Goal: Check status

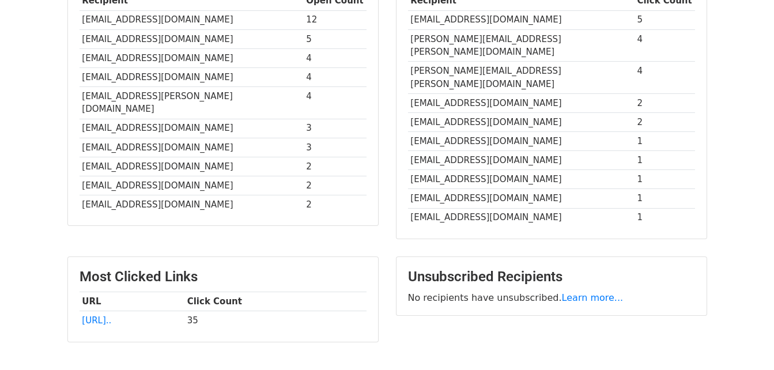
scroll to position [390, 0]
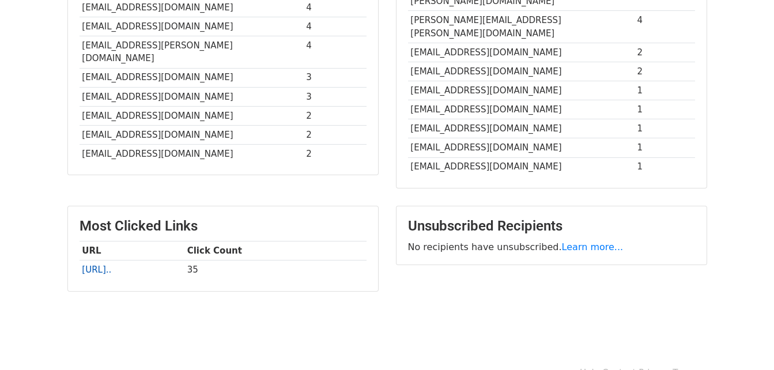
click at [111, 265] on link "[URL].." at bounding box center [96, 270] width 29 height 10
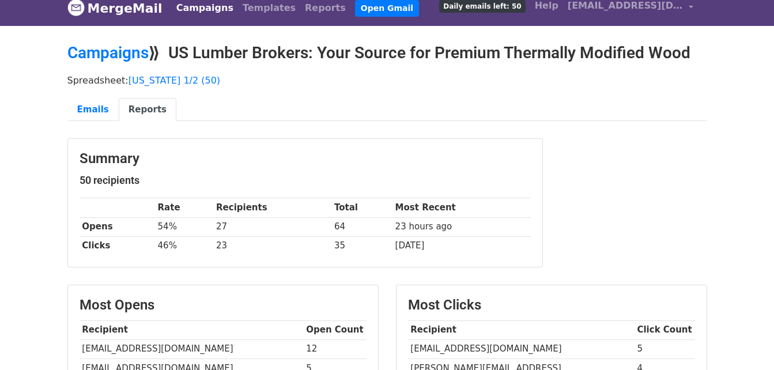
scroll to position [0, 0]
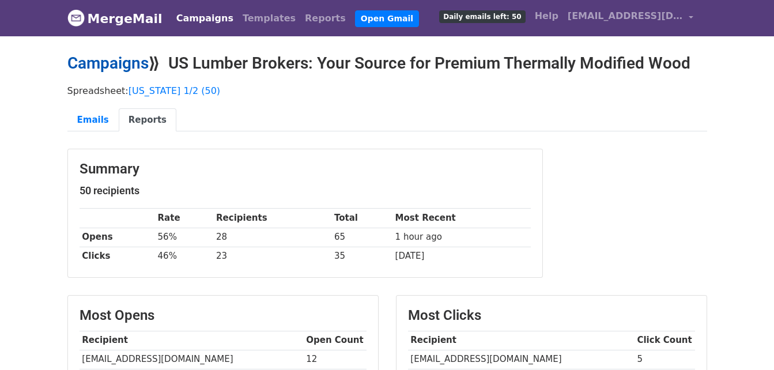
click at [104, 54] on link "Campaigns" at bounding box center [107, 63] width 81 height 19
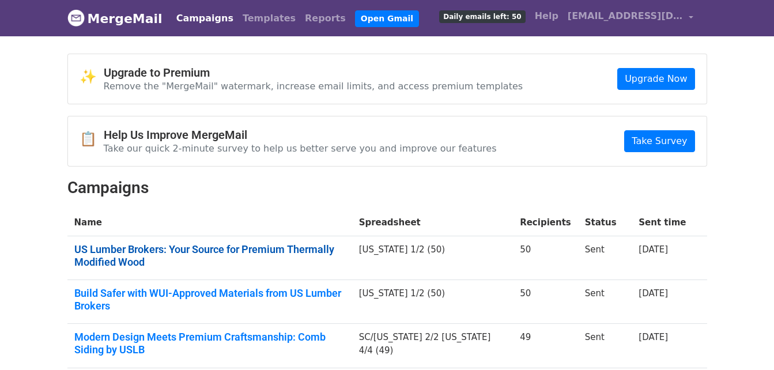
click at [345, 259] on link "US Lumber Brokers: Your Source for Premium Thermally Modified Wood" at bounding box center [209, 255] width 271 height 25
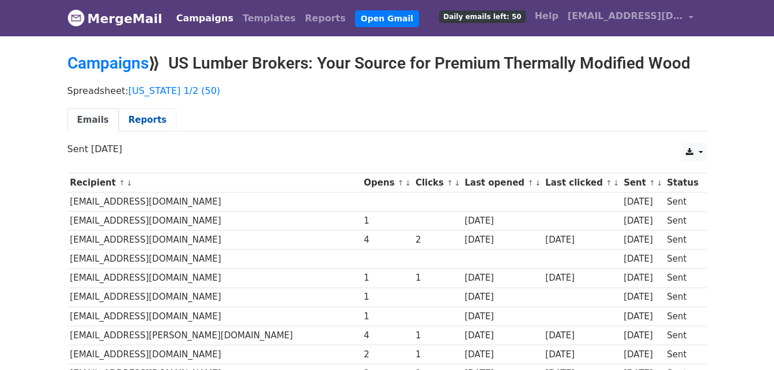
click at [135, 120] on link "Reports" at bounding box center [148, 120] width 58 height 24
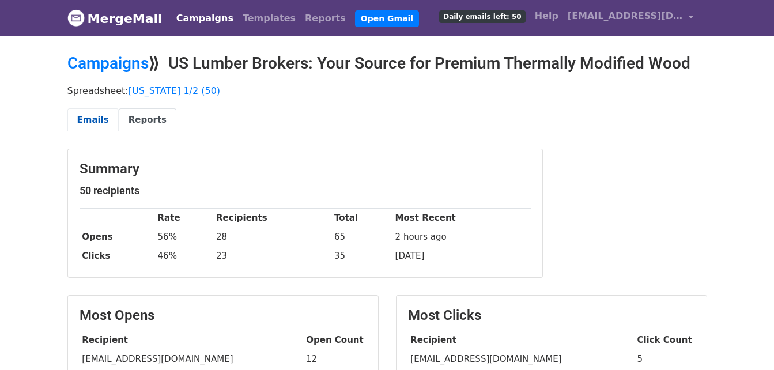
click at [70, 120] on link "Emails" at bounding box center [92, 120] width 51 height 24
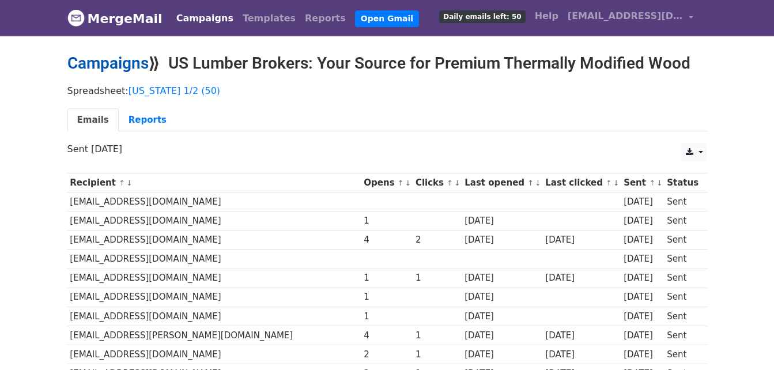
click at [140, 67] on link "Campaigns" at bounding box center [107, 63] width 81 height 19
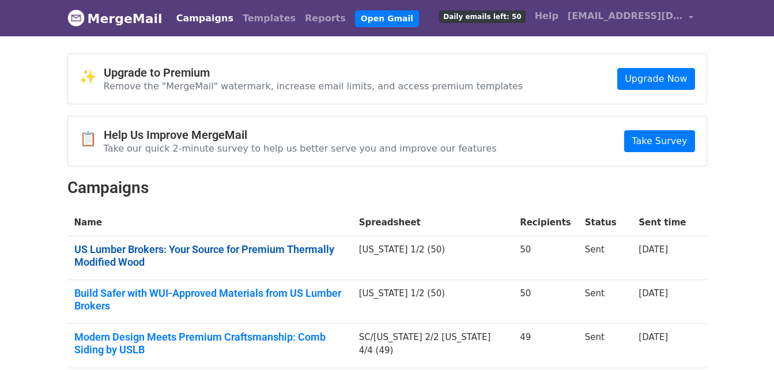
click at [325, 258] on link "US Lumber Brokers: Your Source for Premium Thermally Modified Wood" at bounding box center [209, 255] width 271 height 25
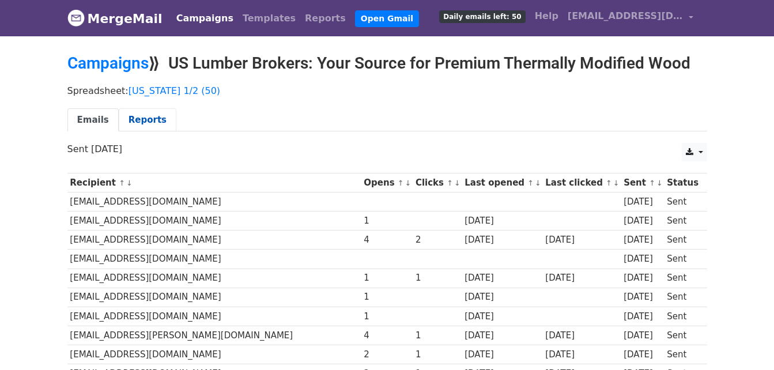
click at [127, 123] on link "Reports" at bounding box center [148, 120] width 58 height 24
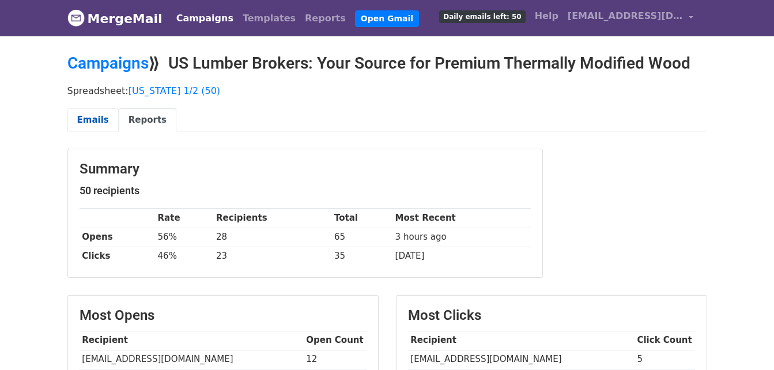
click at [97, 122] on link "Emails" at bounding box center [92, 120] width 51 height 24
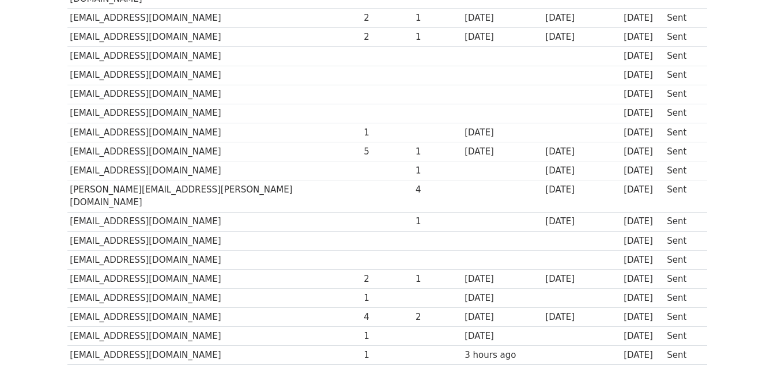
scroll to position [705, 0]
